Goal: Task Accomplishment & Management: Manage account settings

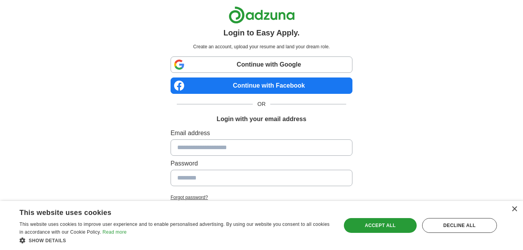
click at [209, 88] on link "Continue with Facebook" at bounding box center [262, 86] width 182 height 16
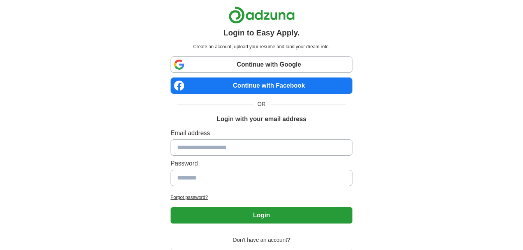
click at [235, 86] on link "Continue with Facebook" at bounding box center [262, 86] width 182 height 16
click at [234, 85] on link "Continue with Facebook" at bounding box center [262, 86] width 182 height 16
